Goal: Task Accomplishment & Management: Use online tool/utility

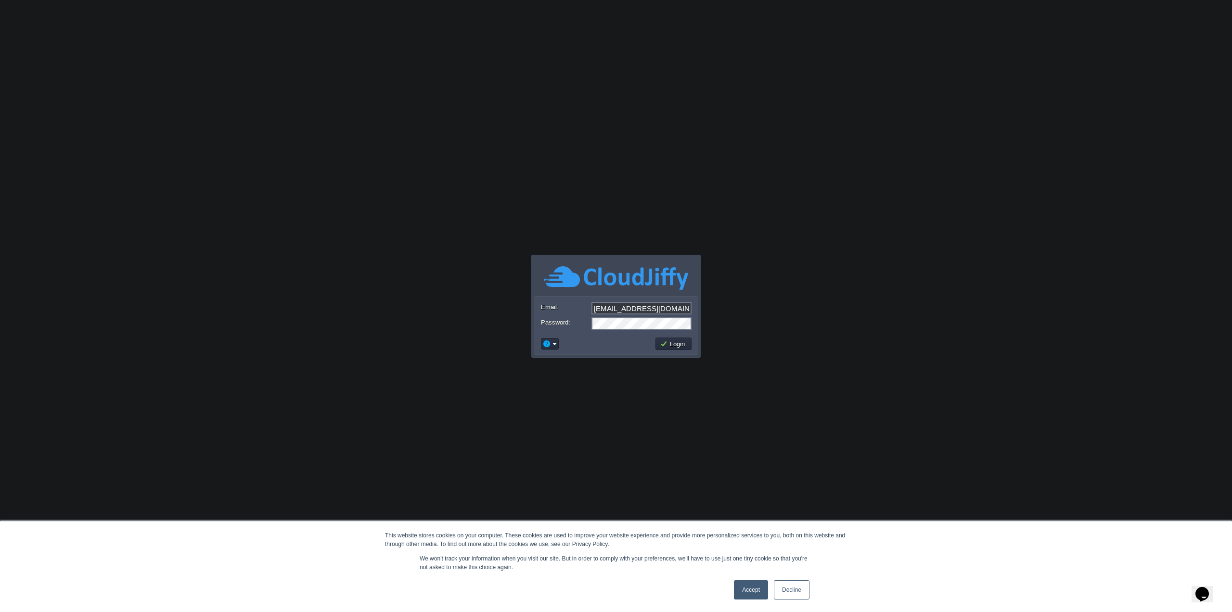
click at [676, 309] on input "[EMAIL_ADDRESS][DOMAIN_NAME]" at bounding box center [641, 308] width 100 height 13
type input "[EMAIL_ADDRESS][DOMAIN_NAME]"
click at [679, 344] on button "Login" at bounding box center [674, 343] width 28 height 9
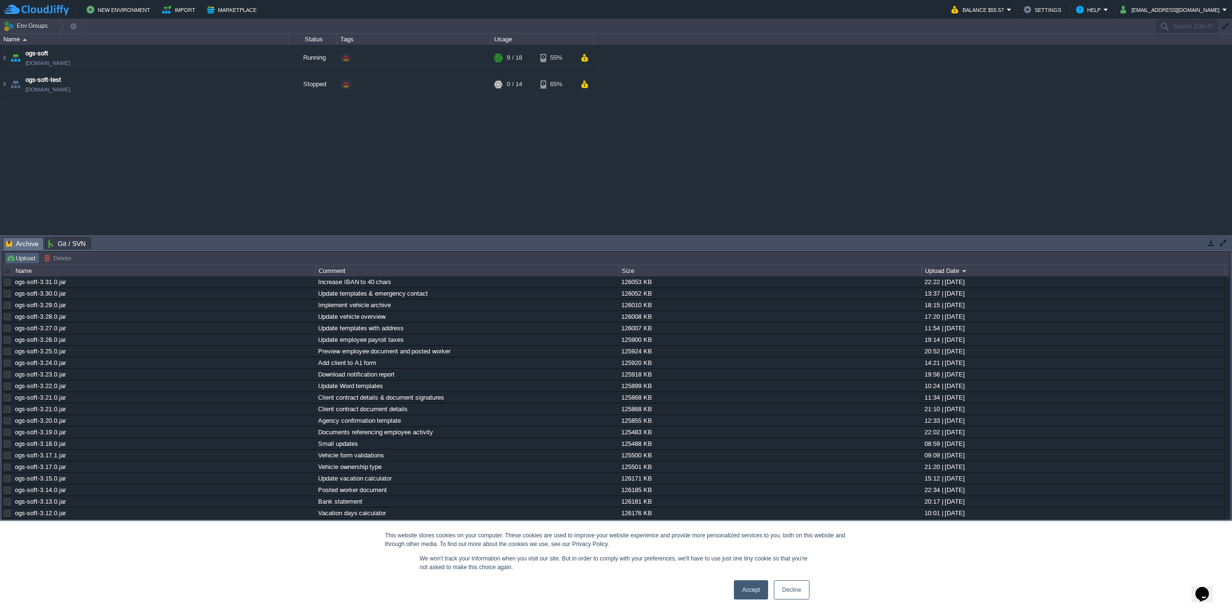
click at [26, 258] on button "Upload" at bounding box center [22, 258] width 32 height 9
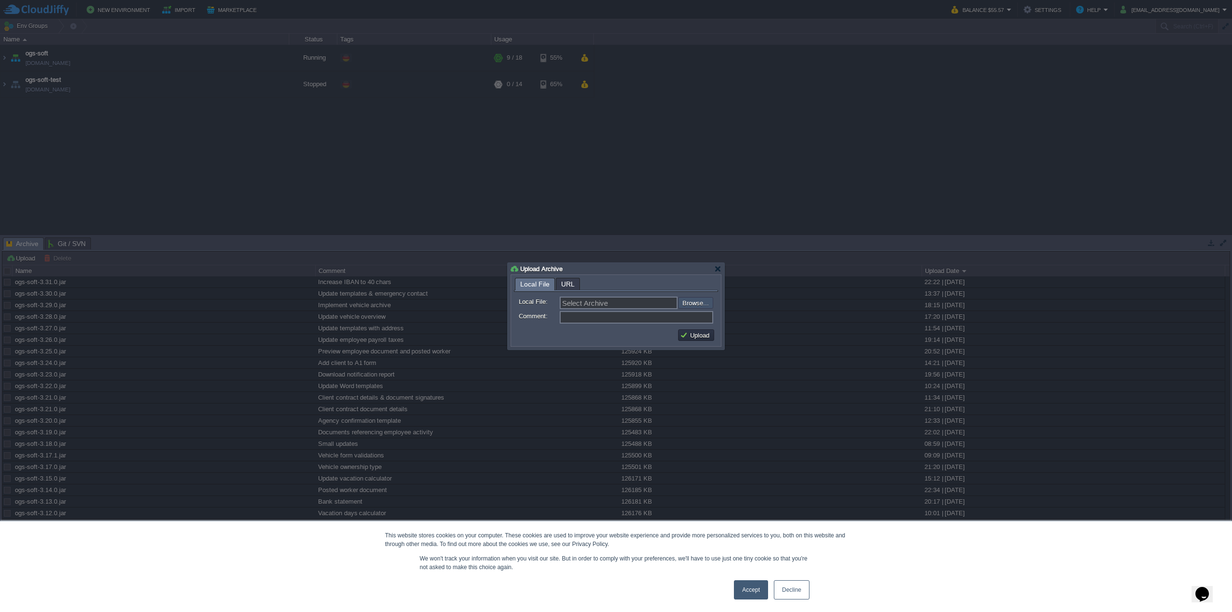
click at [683, 304] on input "file" at bounding box center [652, 302] width 122 height 11
type input "C:\fakepath\ogs-soft-3.32.0.jar"
type input "ogs-soft-3.32.0.jar"
click at [600, 319] on input "Update identoty card serial number" at bounding box center [637, 317] width 154 height 13
click at [606, 320] on input "Update identoty card serial number" at bounding box center [637, 317] width 154 height 13
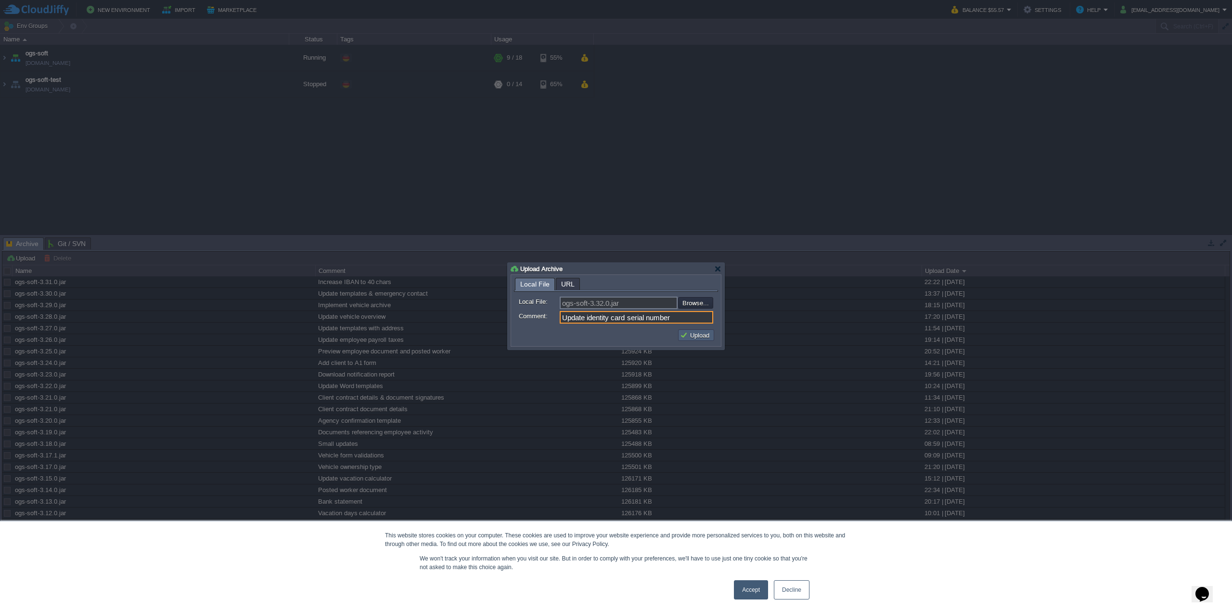
type input "Update identity card serial number"
click at [692, 335] on button "Upload" at bounding box center [696, 335] width 32 height 9
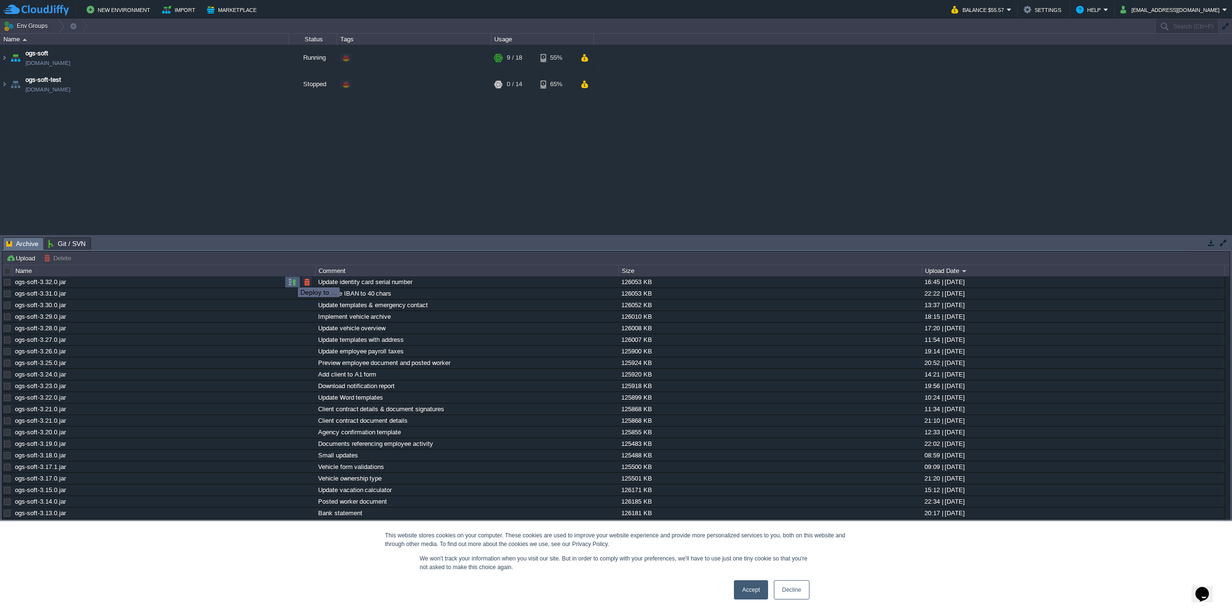
click at [291, 279] on button "button" at bounding box center [292, 282] width 9 height 9
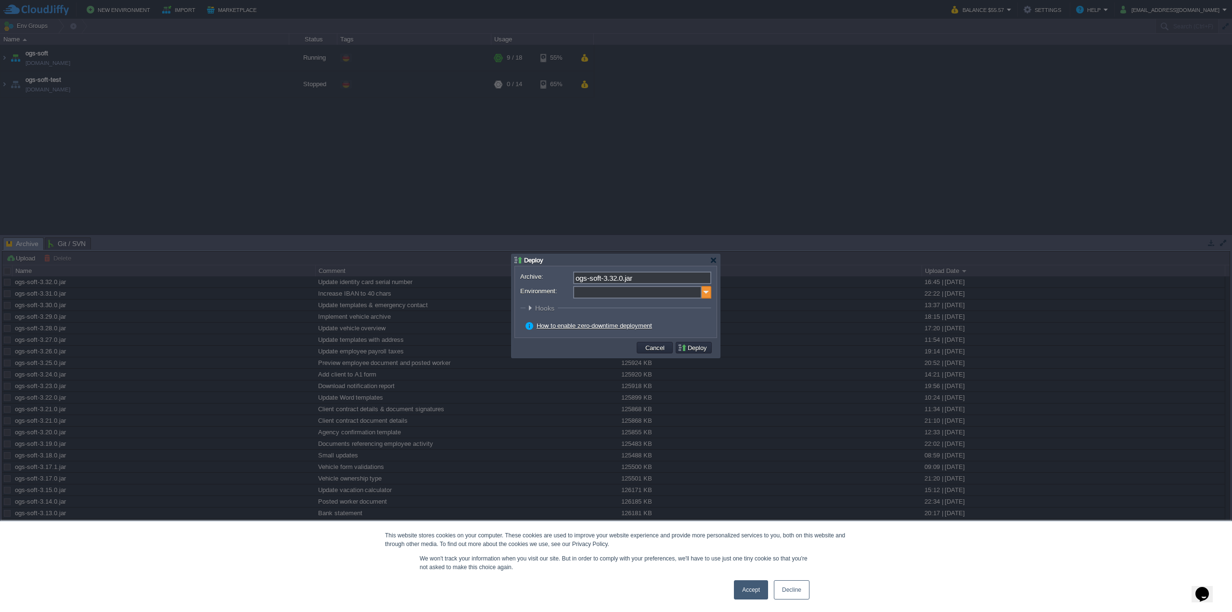
click at [706, 293] on img at bounding box center [707, 292] width 10 height 13
click at [646, 319] on div "Application Servers Spring Boot" at bounding box center [641, 323] width 137 height 18
type input "Application Servers (ogs-soft)"
click at [683, 351] on button "Deploy" at bounding box center [694, 347] width 32 height 9
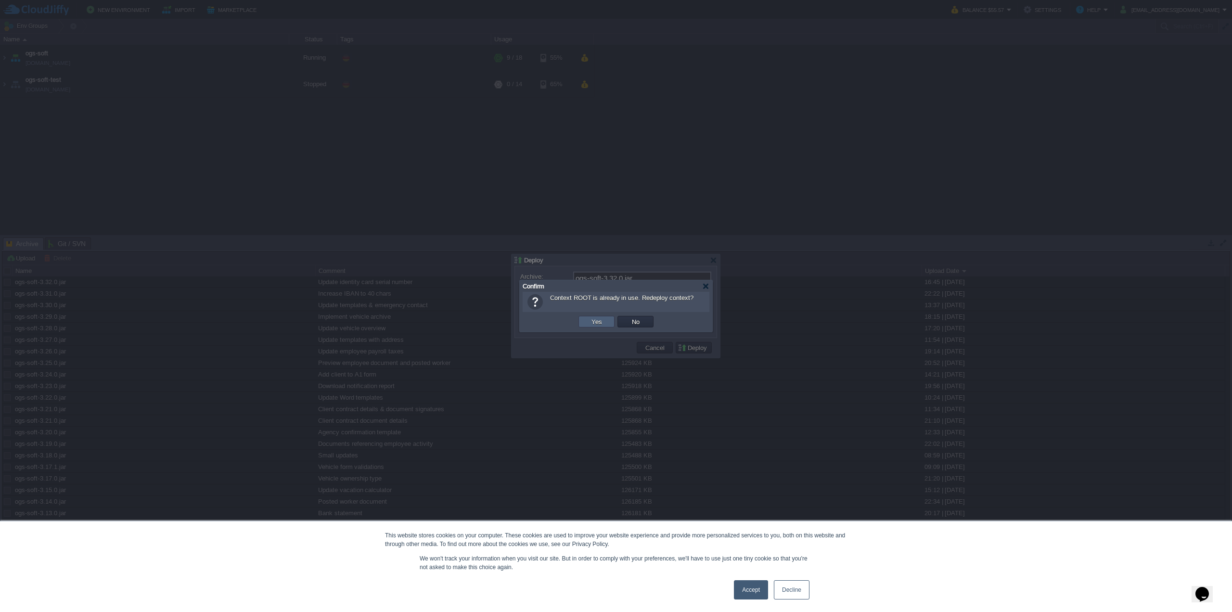
click at [582, 326] on td "Yes" at bounding box center [596, 322] width 36 height 12
